Goal: Task Accomplishment & Management: Use online tool/utility

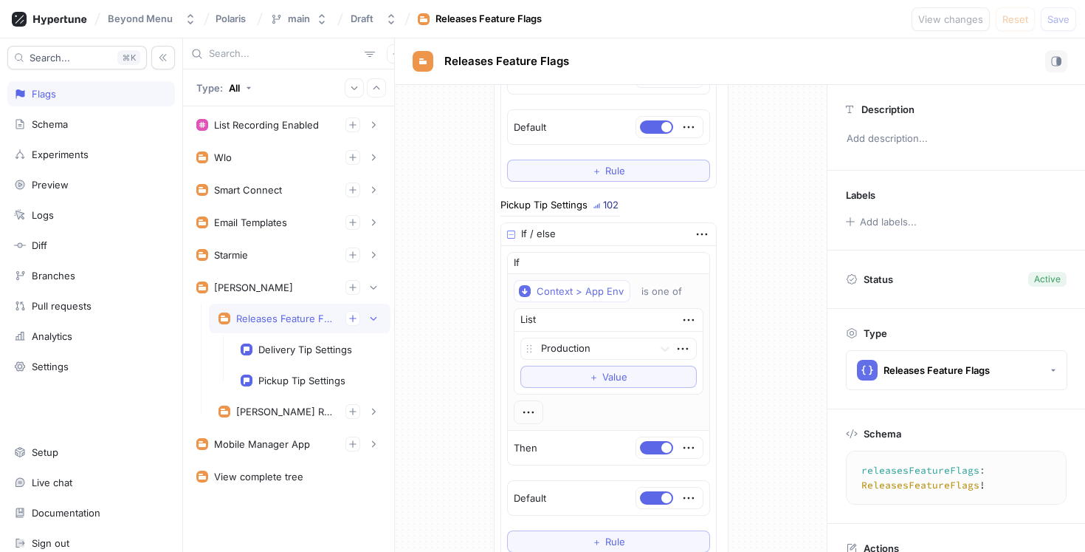
scroll to position [302, 0]
click at [656, 447] on button "button" at bounding box center [656, 443] width 33 height 13
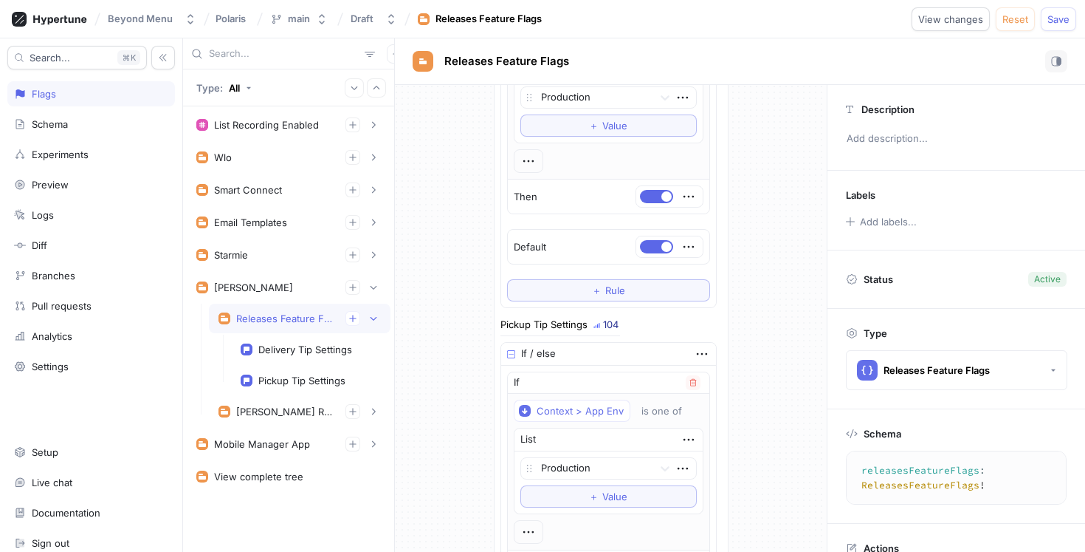
scroll to position [159, 0]
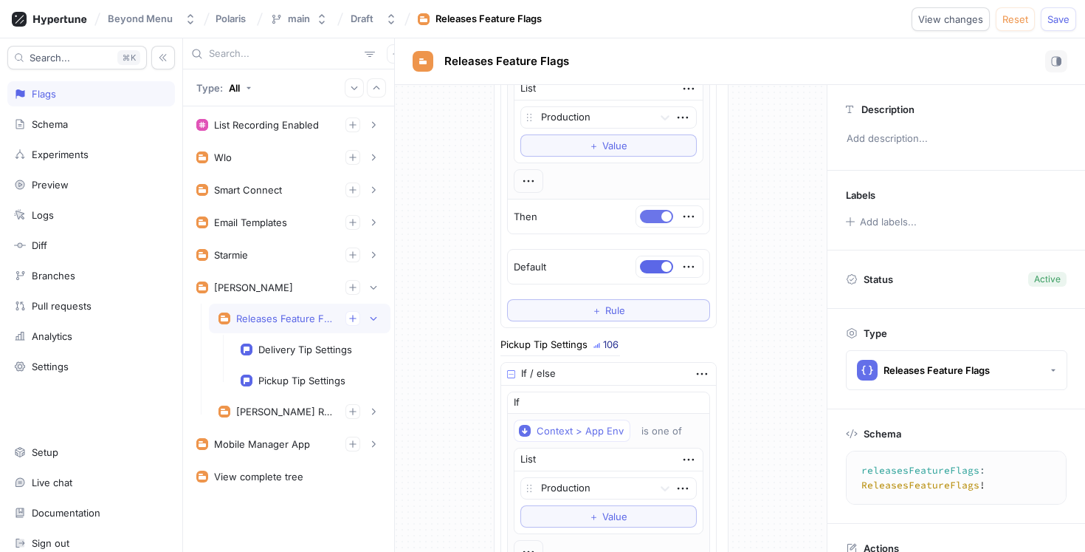
click at [652, 214] on button "button" at bounding box center [656, 216] width 33 height 13
click at [1057, 19] on span "Save" at bounding box center [1059, 19] width 22 height 9
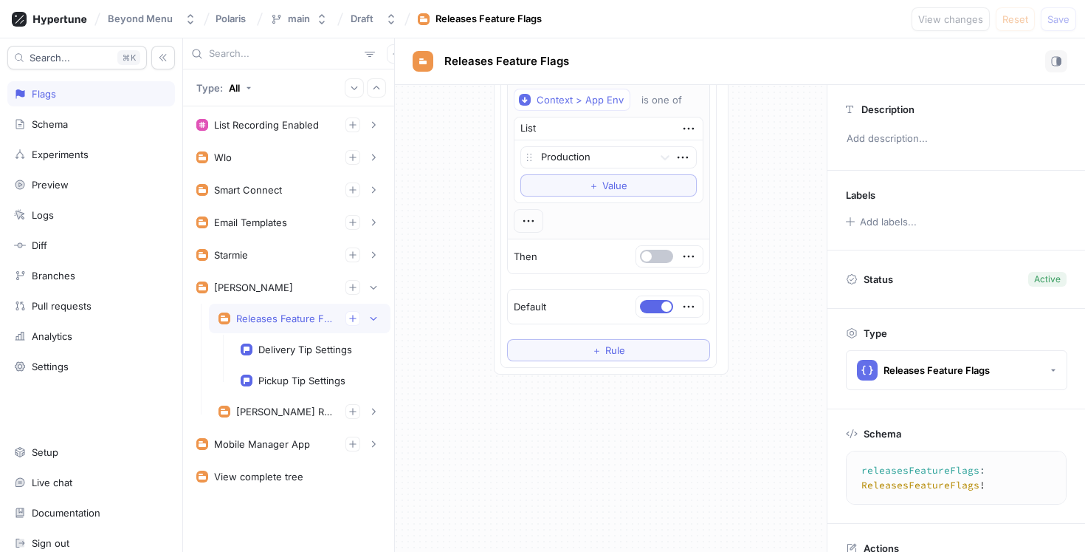
scroll to position [489, 0]
click at [661, 312] on button "button" at bounding box center [656, 306] width 33 height 13
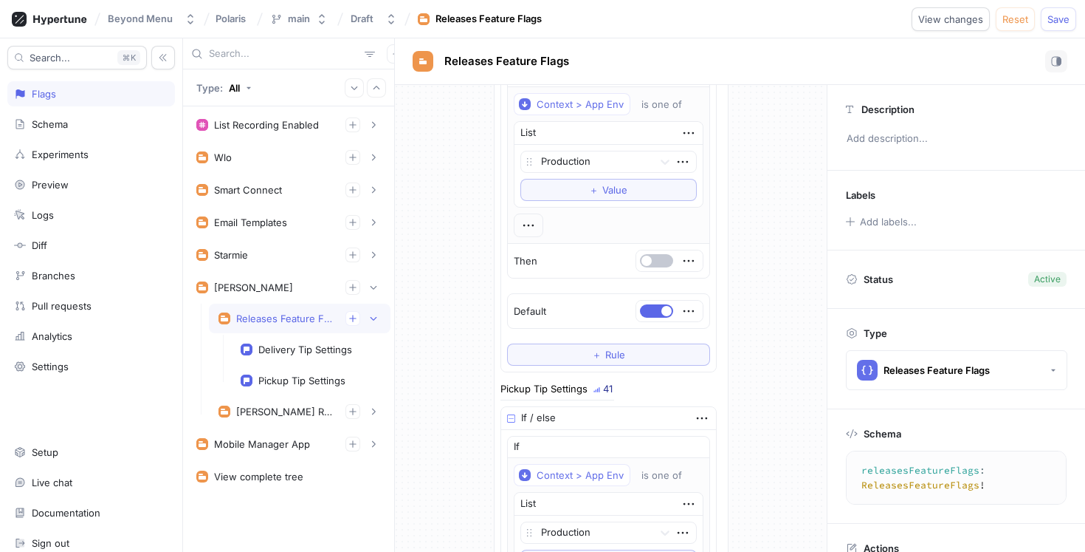
scroll to position [123, 0]
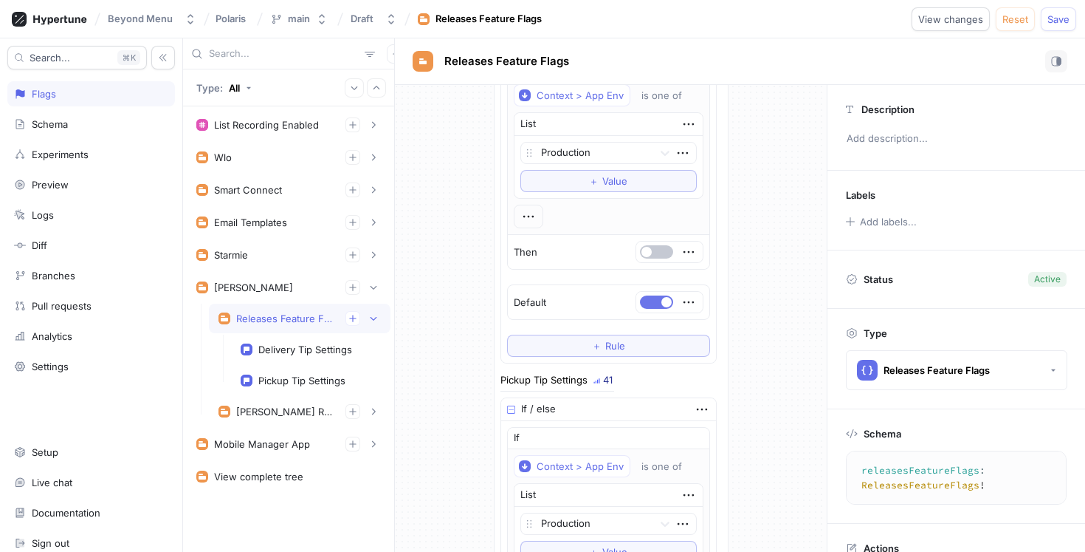
click at [653, 303] on button "button" at bounding box center [656, 301] width 33 height 13
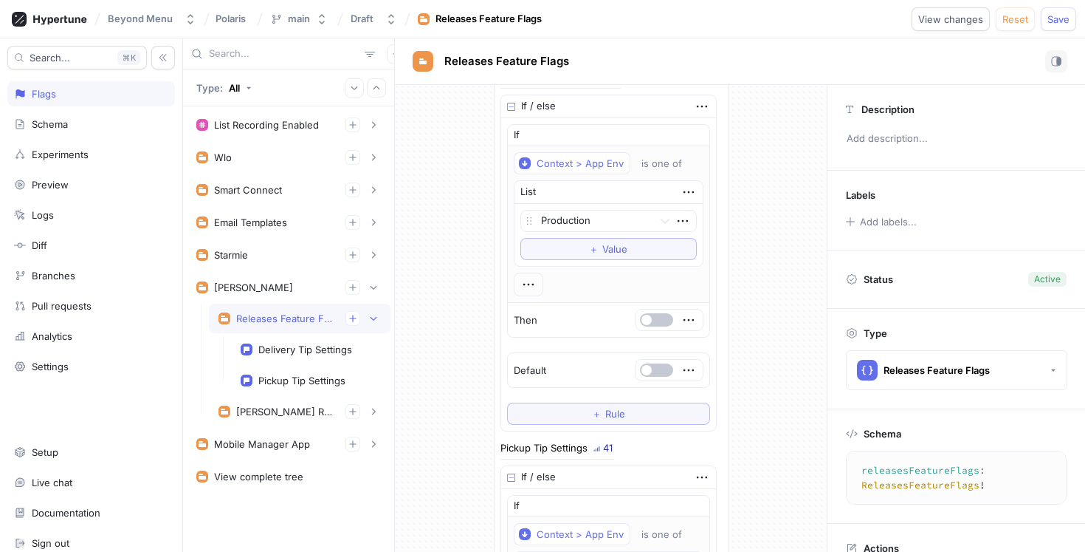
scroll to position [44, 0]
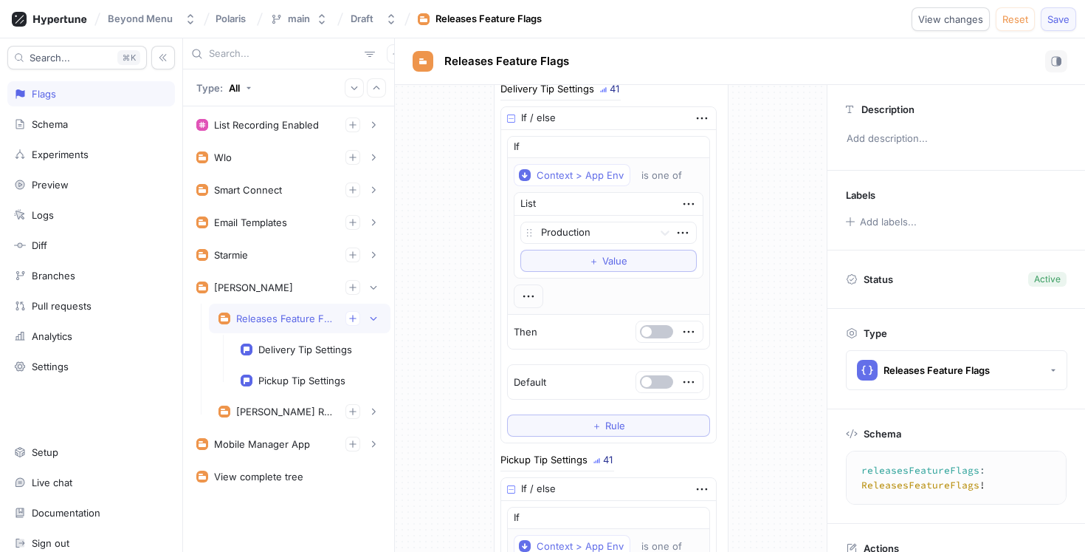
click at [1058, 18] on span "Save" at bounding box center [1059, 19] width 22 height 9
click at [662, 385] on button "button" at bounding box center [656, 381] width 33 height 13
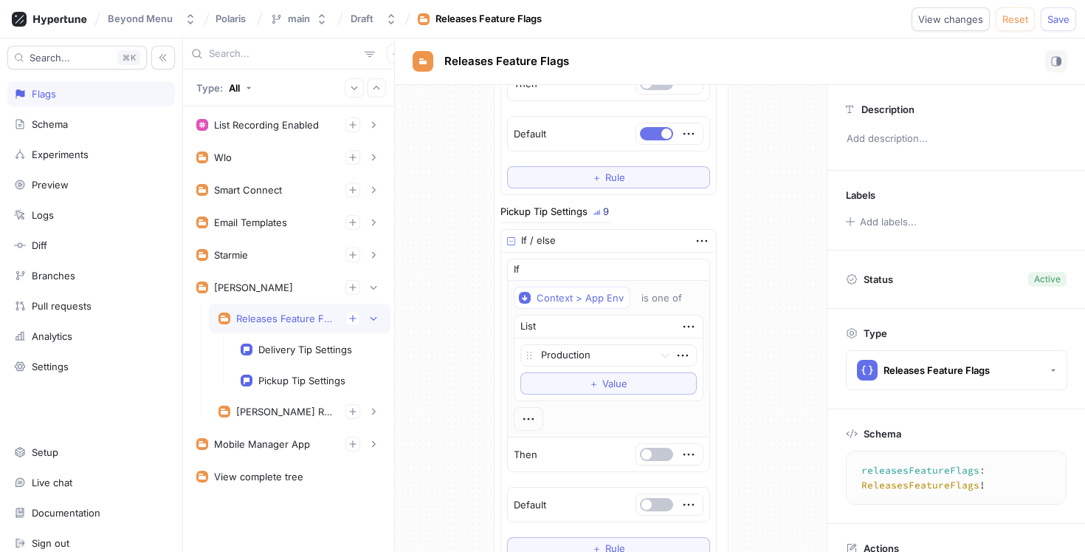
scroll to position [337, 0]
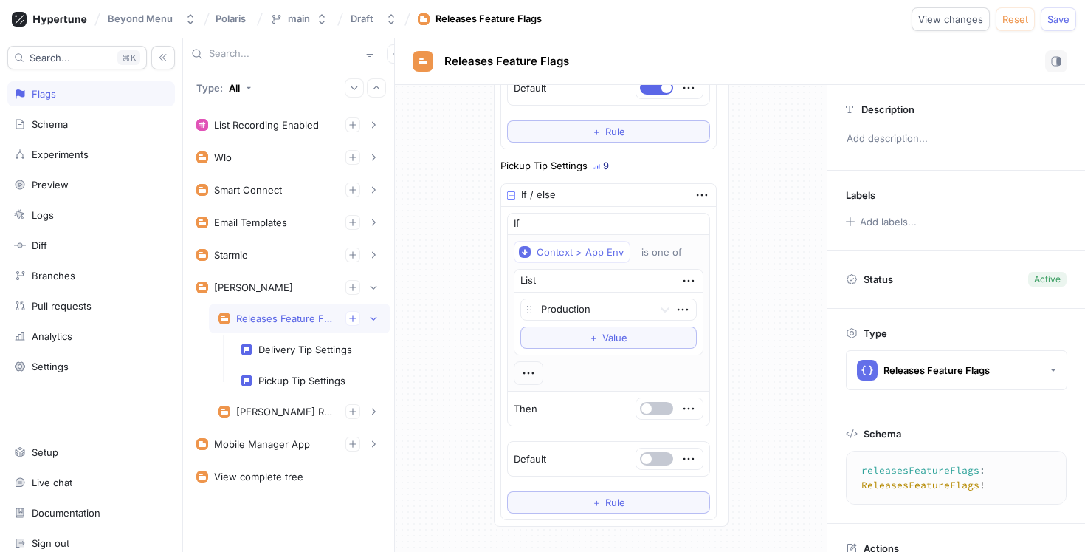
click at [652, 469] on div at bounding box center [670, 458] width 68 height 22
click at [654, 459] on button "button" at bounding box center [656, 458] width 33 height 13
click at [1054, 24] on button "Save" at bounding box center [1058, 19] width 35 height 24
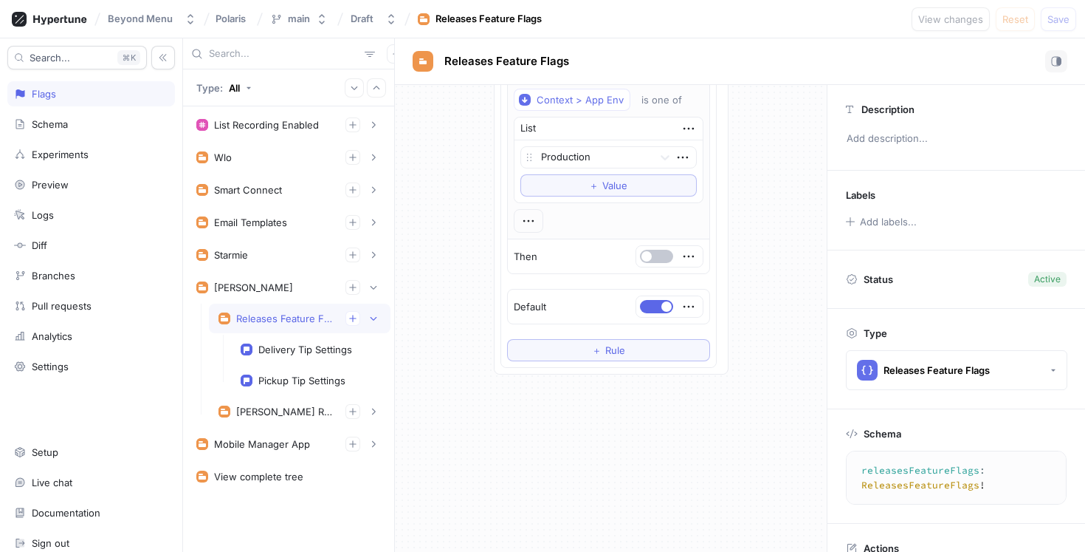
scroll to position [0, 0]
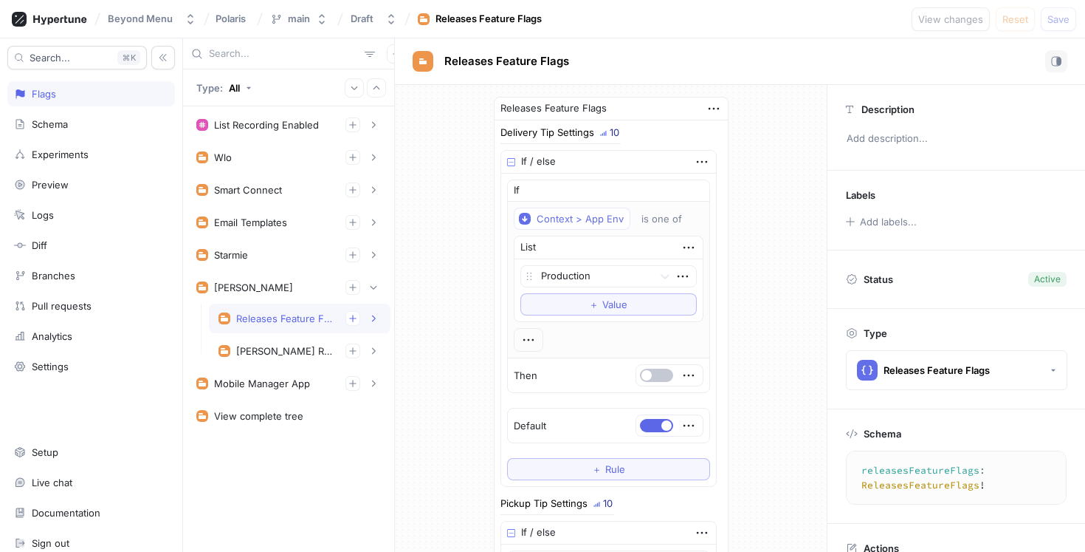
click at [646, 418] on div at bounding box center [669, 425] width 66 height 21
click at [648, 434] on div at bounding box center [669, 425] width 66 height 21
click at [649, 425] on button "button" at bounding box center [656, 425] width 33 height 13
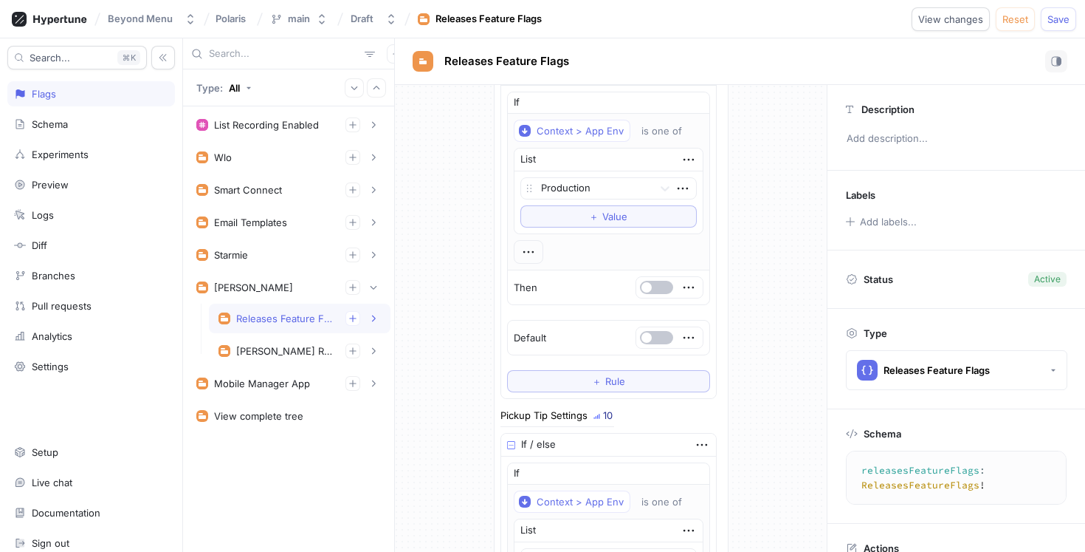
scroll to position [379, 0]
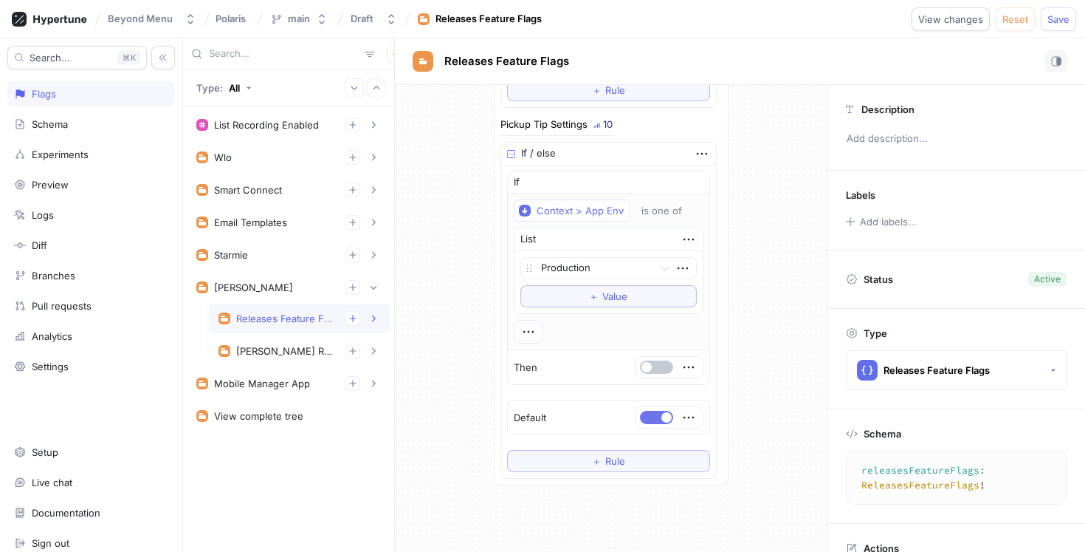
click at [651, 422] on button "button" at bounding box center [656, 417] width 33 height 13
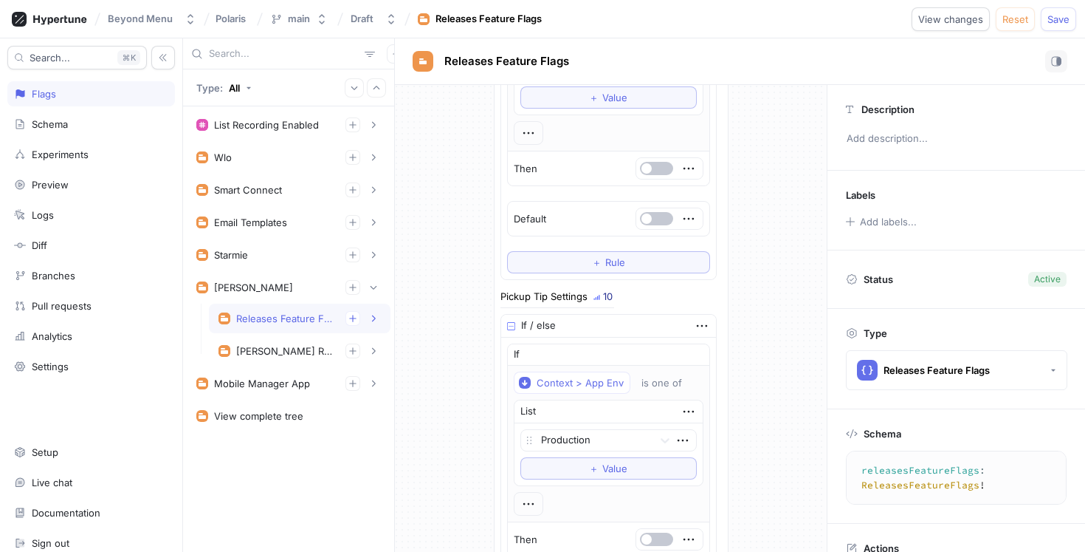
scroll to position [0, 0]
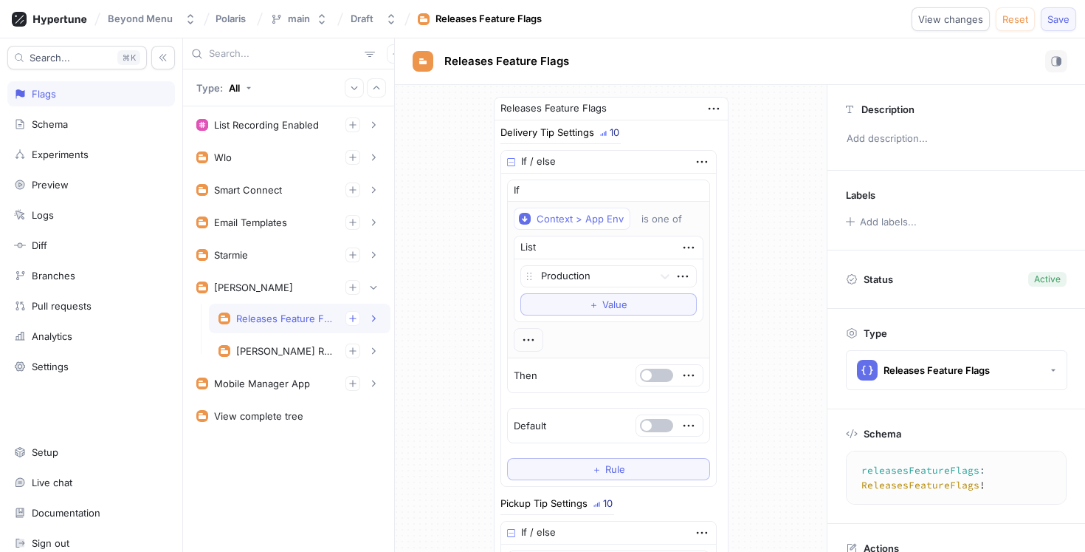
click at [1046, 16] on button "Save" at bounding box center [1058, 19] width 35 height 24
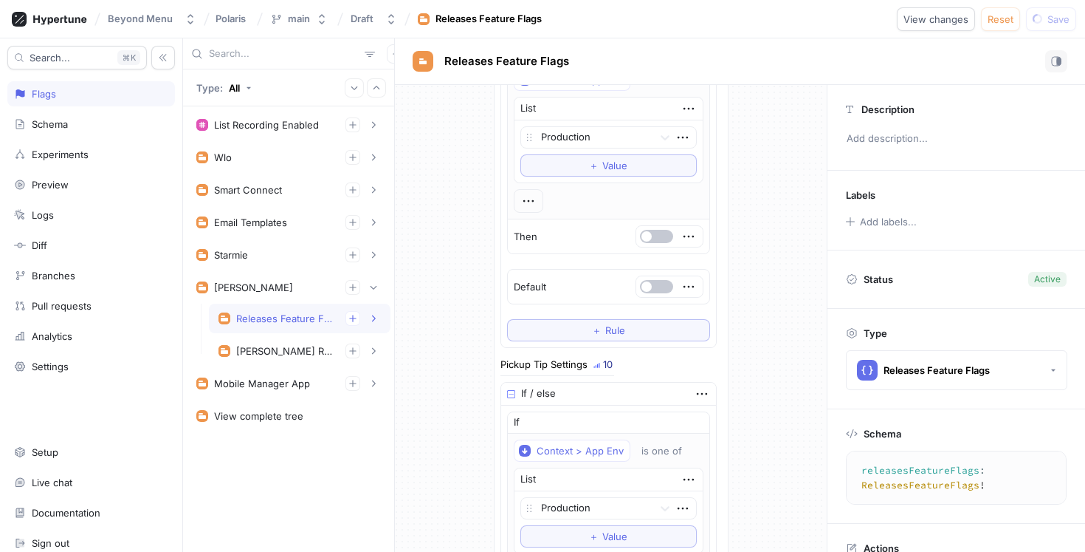
scroll to position [51, 0]
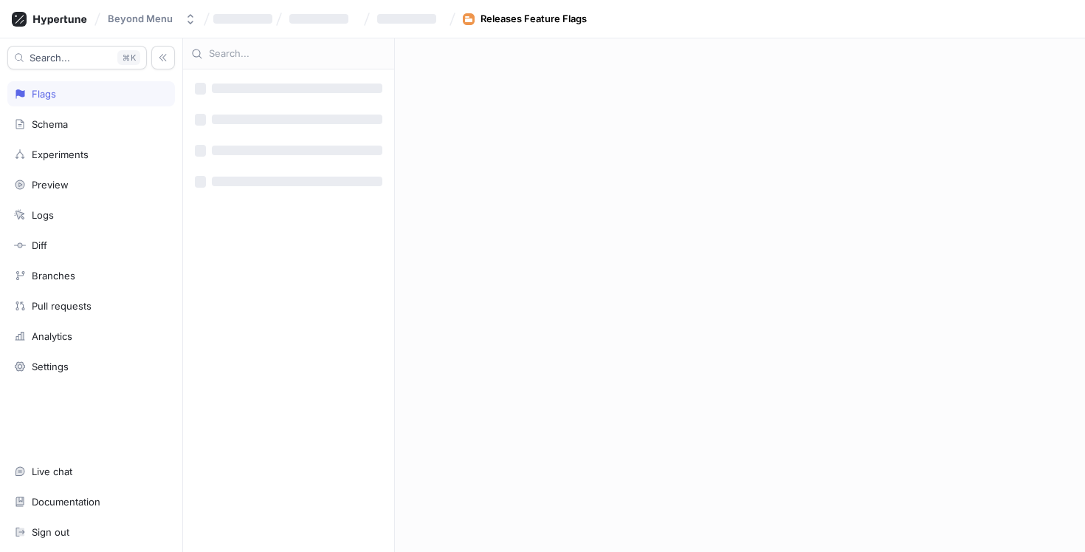
click at [650, 16] on div "Beyond Menu ‌ ‌ ‌ Releases Feature Flags" at bounding box center [542, 19] width 1085 height 38
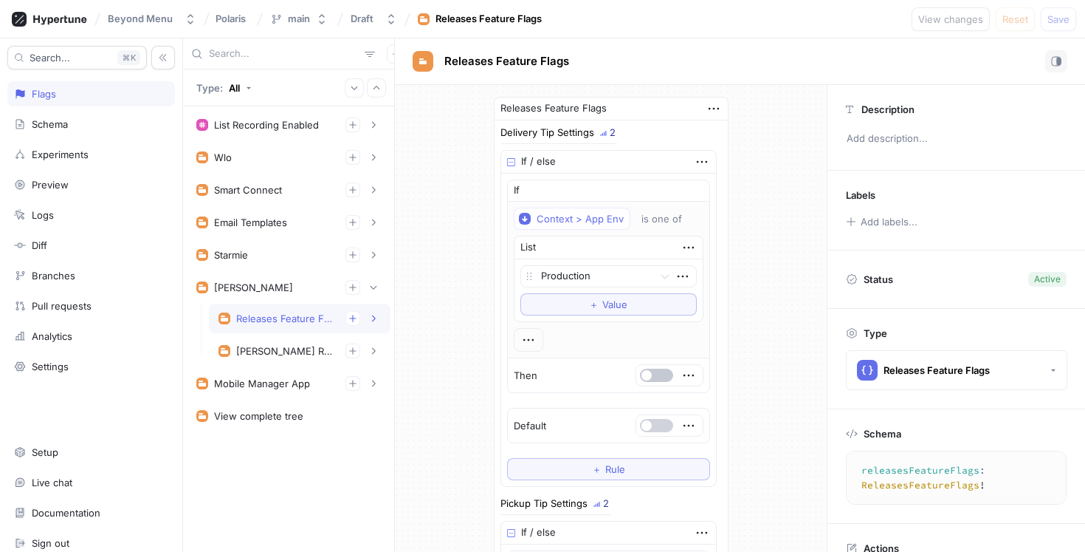
click at [658, 427] on button "button" at bounding box center [656, 425] width 33 height 13
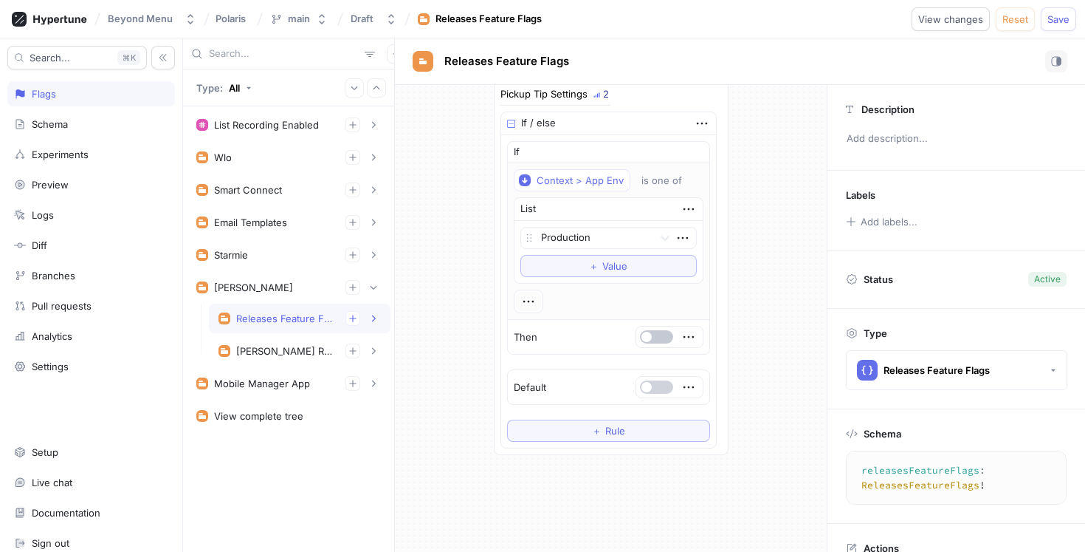
click at [655, 380] on button "button" at bounding box center [656, 386] width 33 height 13
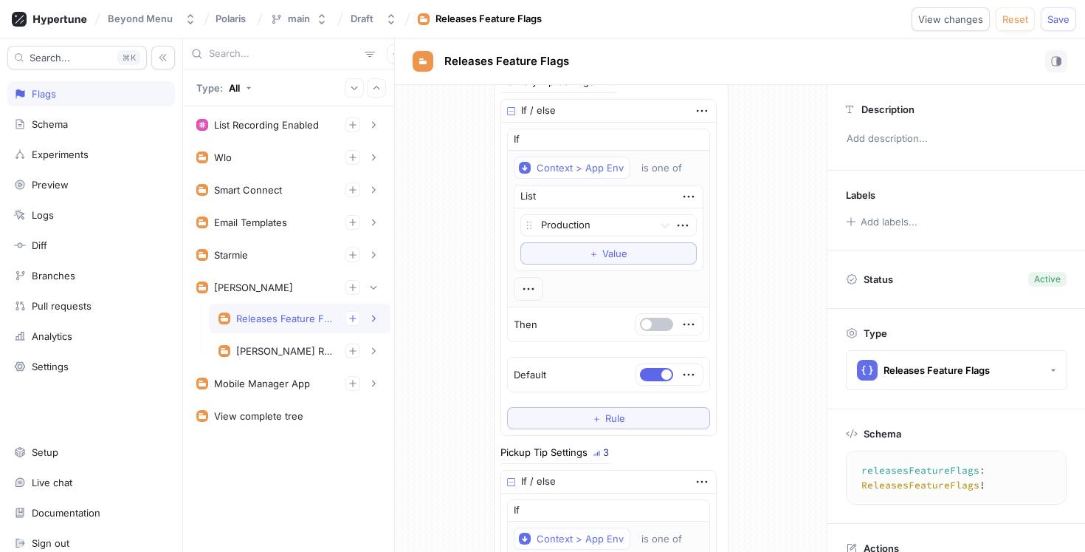
scroll to position [0, 0]
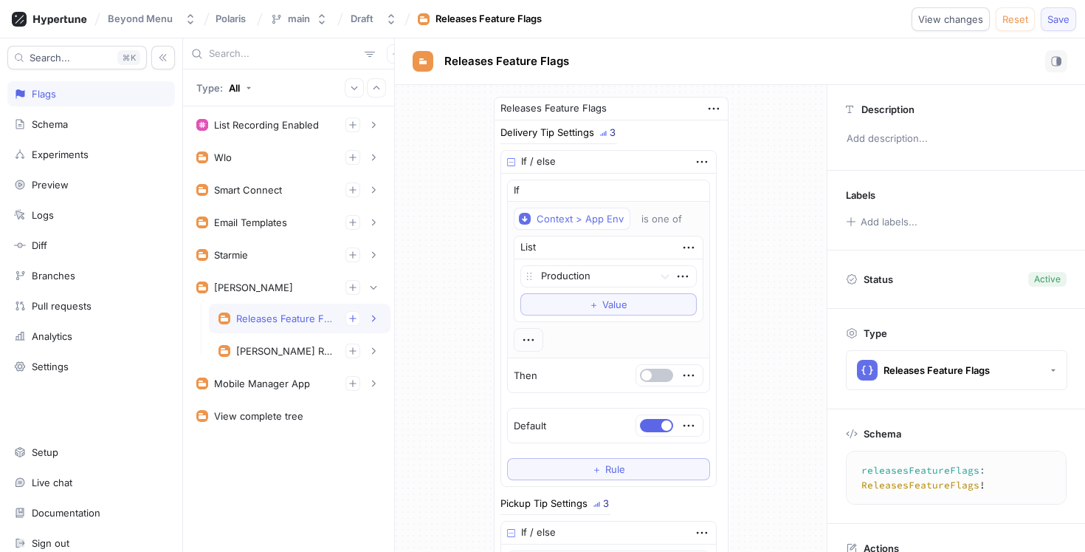
click at [1049, 12] on button "Save" at bounding box center [1058, 19] width 35 height 24
